Goal: Task Accomplishment & Management: Complete application form

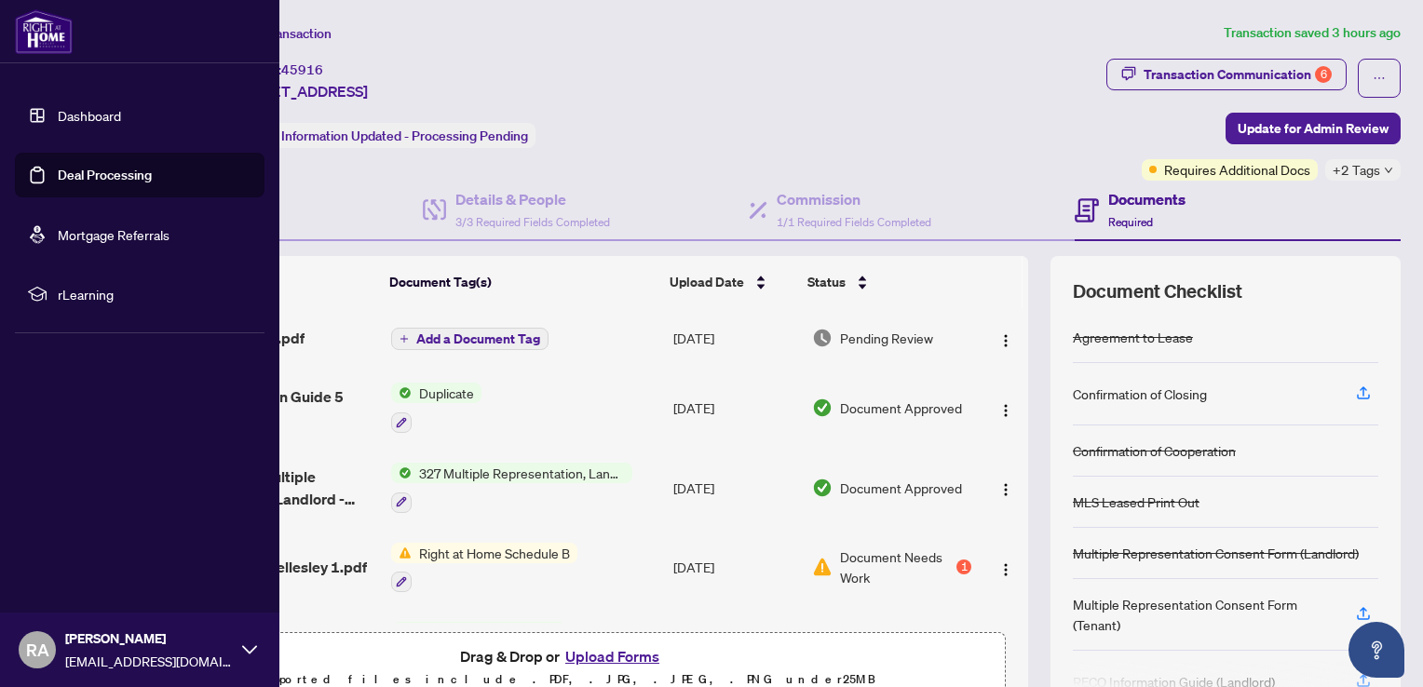
click at [101, 173] on link "Deal Processing" at bounding box center [105, 175] width 94 height 17
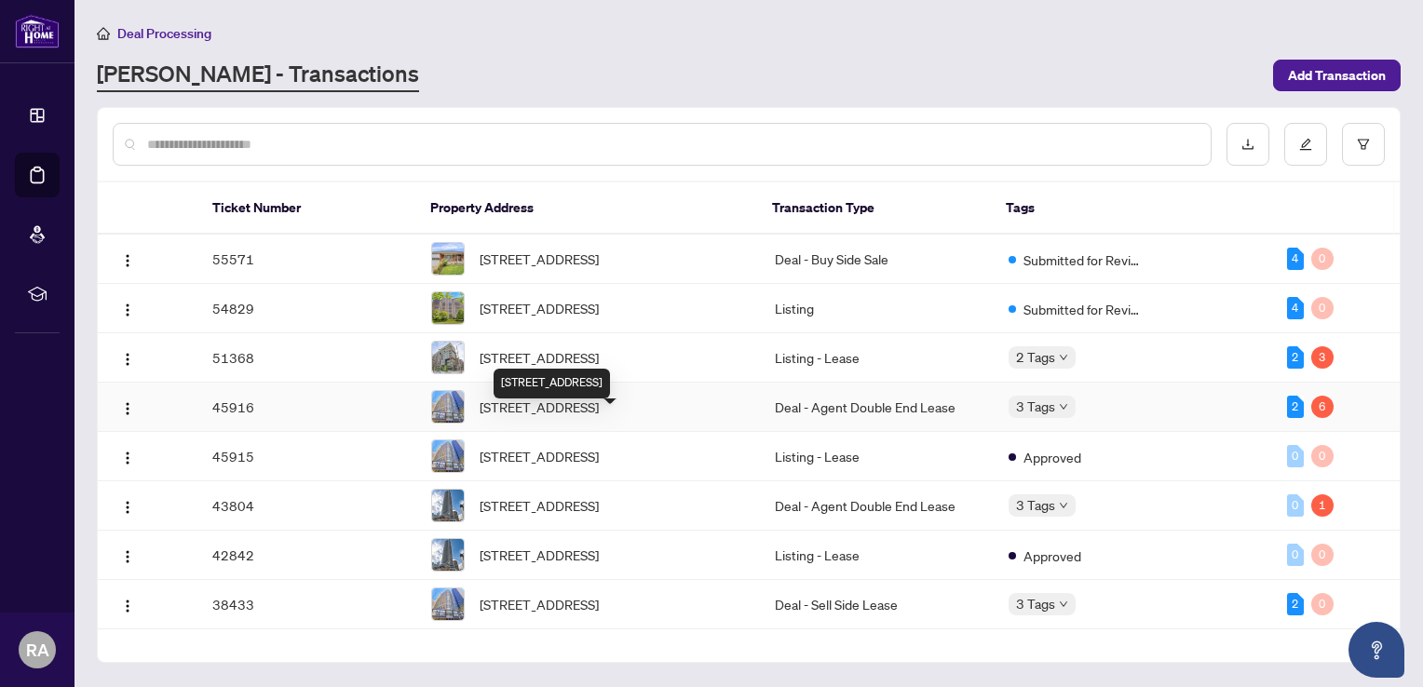
click at [599, 417] on span "[STREET_ADDRESS]" at bounding box center [539, 407] width 119 height 20
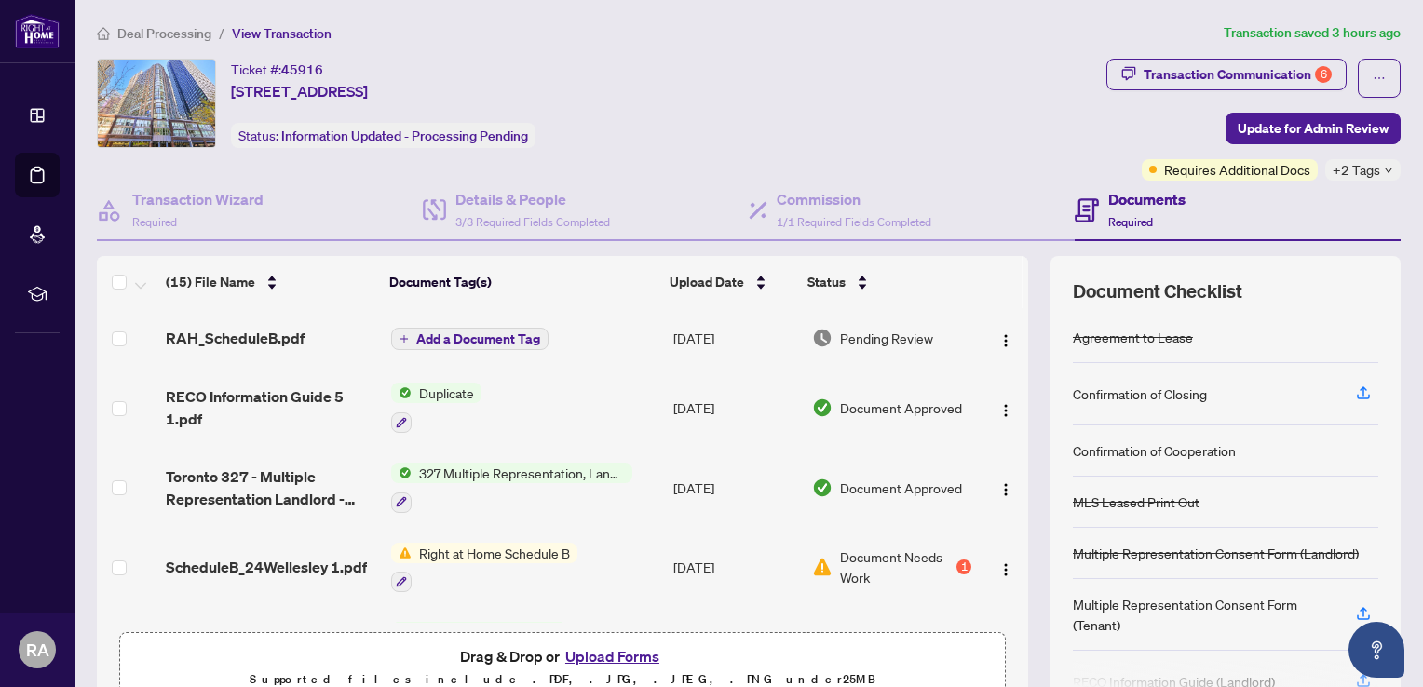
click at [604, 650] on button "Upload Forms" at bounding box center [612, 656] width 105 height 24
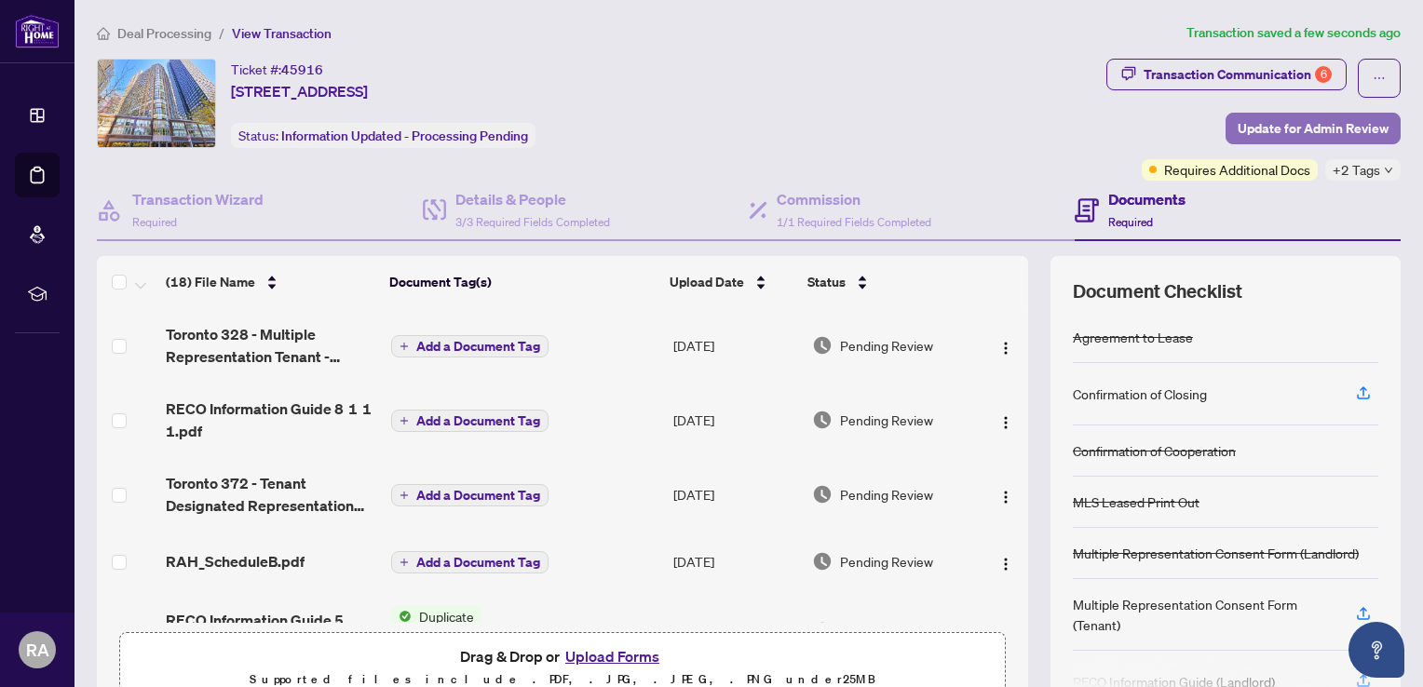
click at [1295, 128] on span "Update for Admin Review" at bounding box center [1313, 129] width 151 height 30
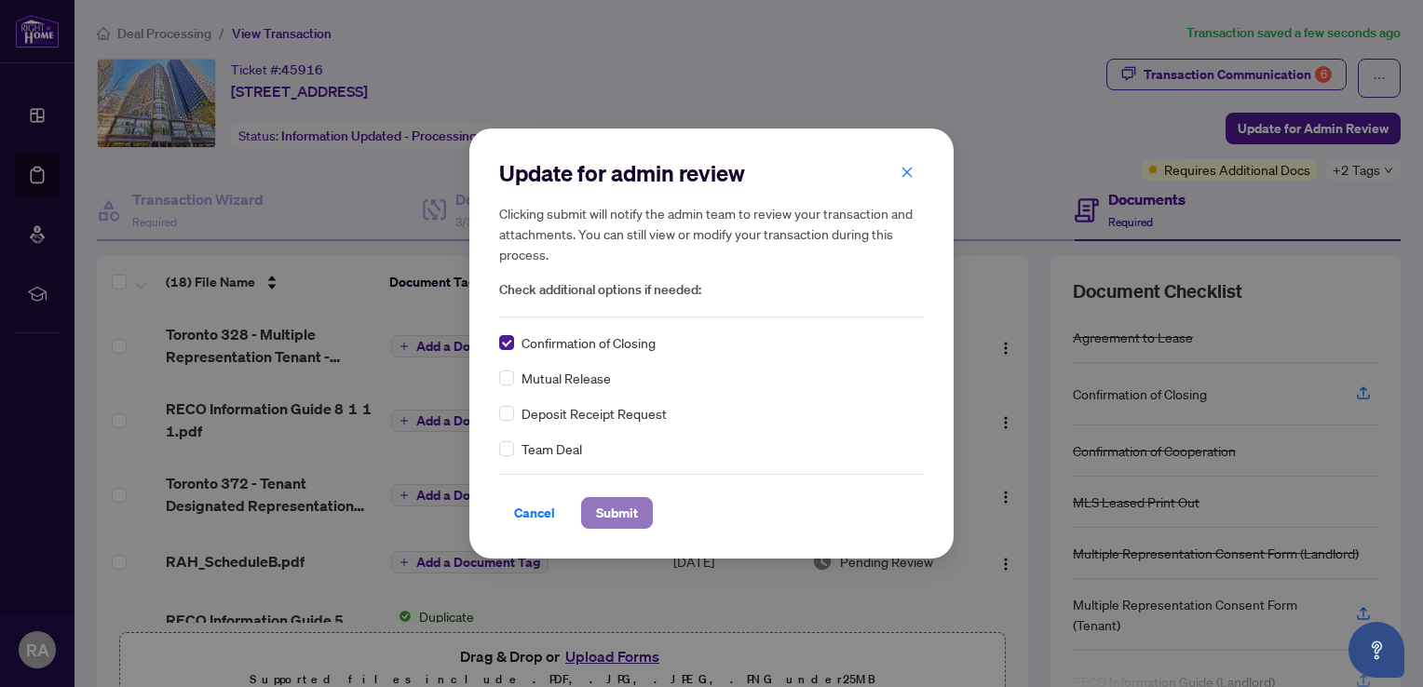
click at [622, 512] on span "Submit" at bounding box center [617, 513] width 42 height 30
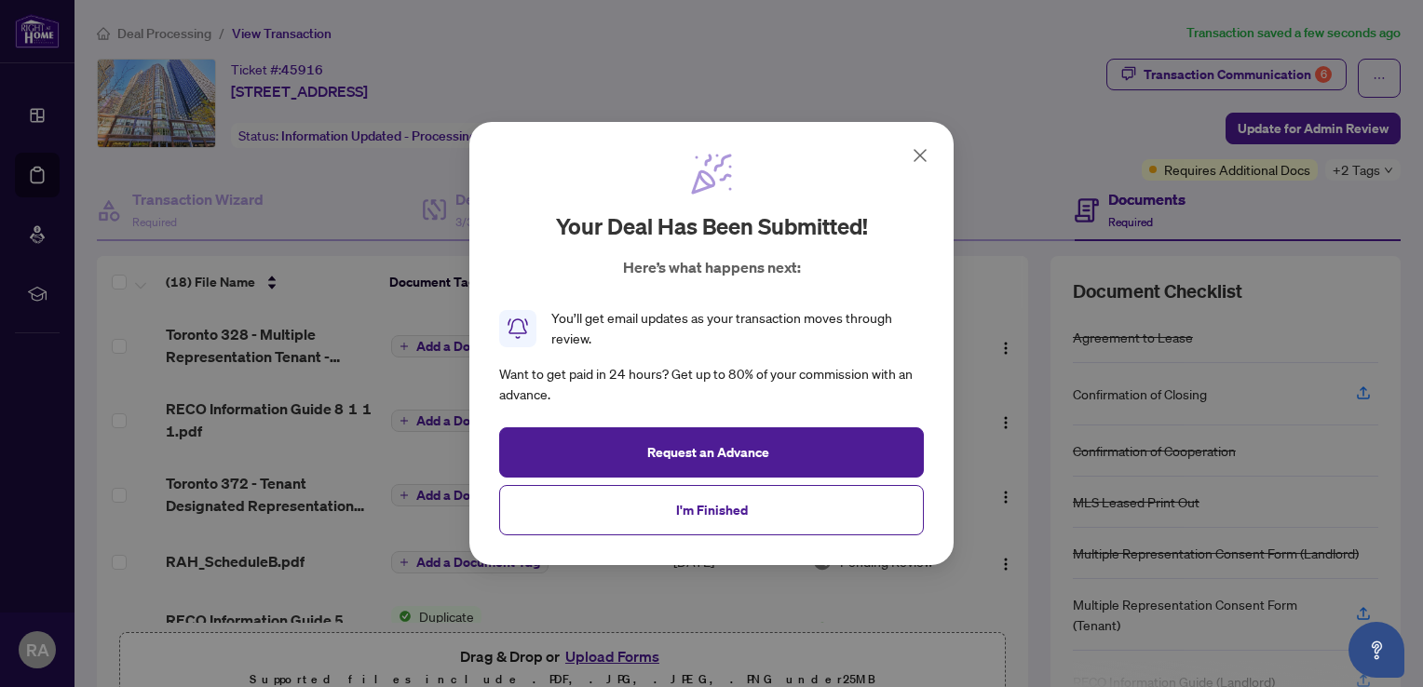
click at [920, 149] on icon at bounding box center [920, 155] width 22 height 22
